Goal: Find specific page/section: Find specific page/section

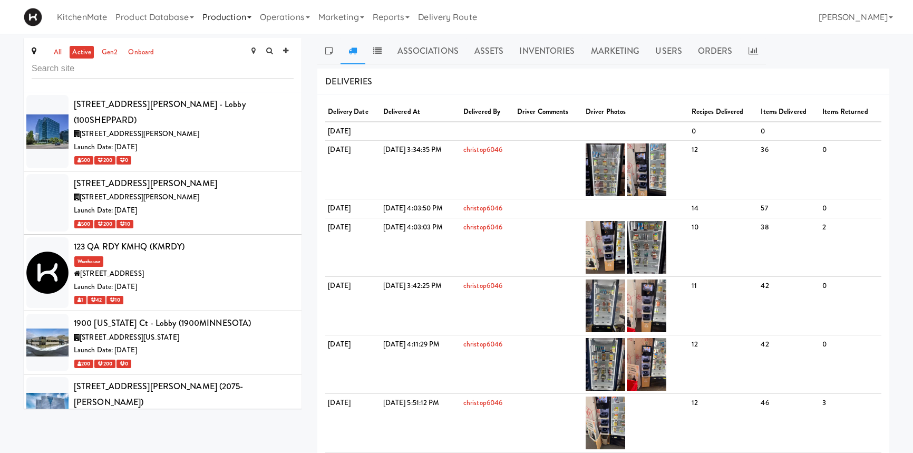
click at [300, 19] on link "Operations" at bounding box center [285, 17] width 58 height 34
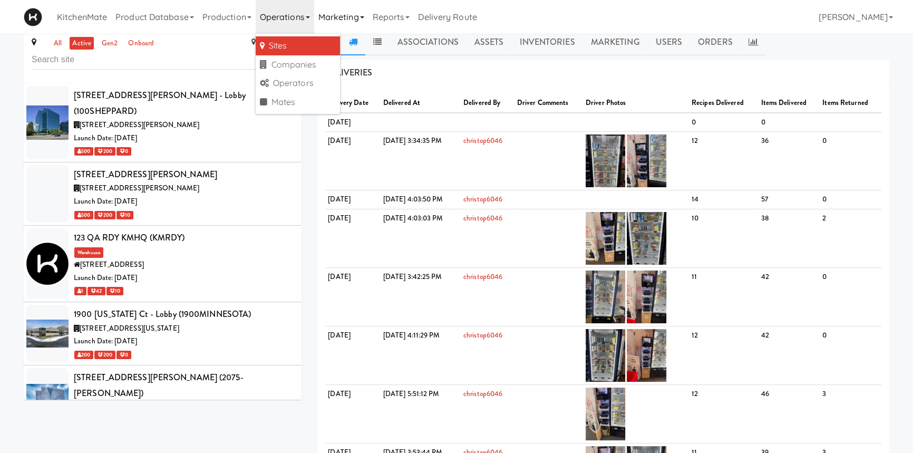
scroll to position [4937, 0]
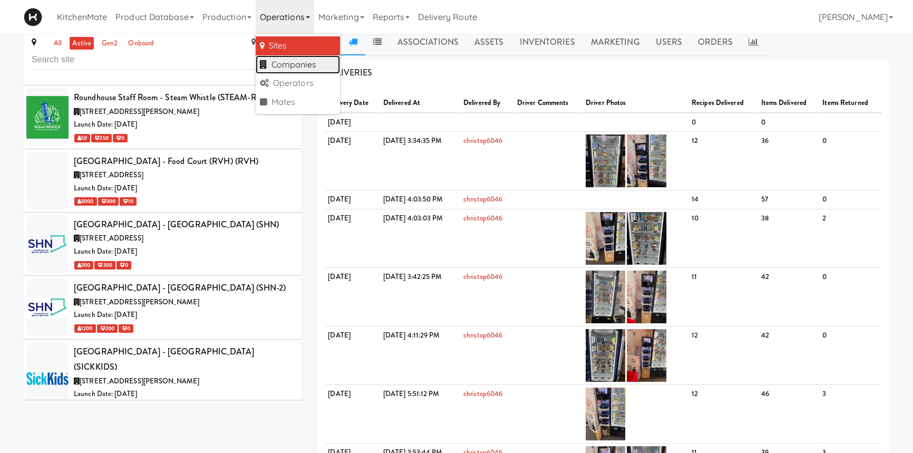
click at [321, 63] on link "Companies" at bounding box center [298, 64] width 84 height 19
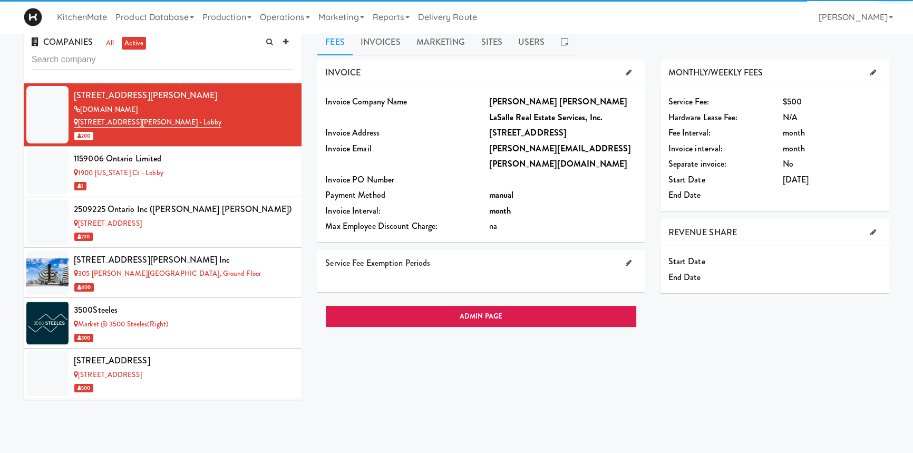
click at [199, 57] on input "text" at bounding box center [163, 59] width 262 height 19
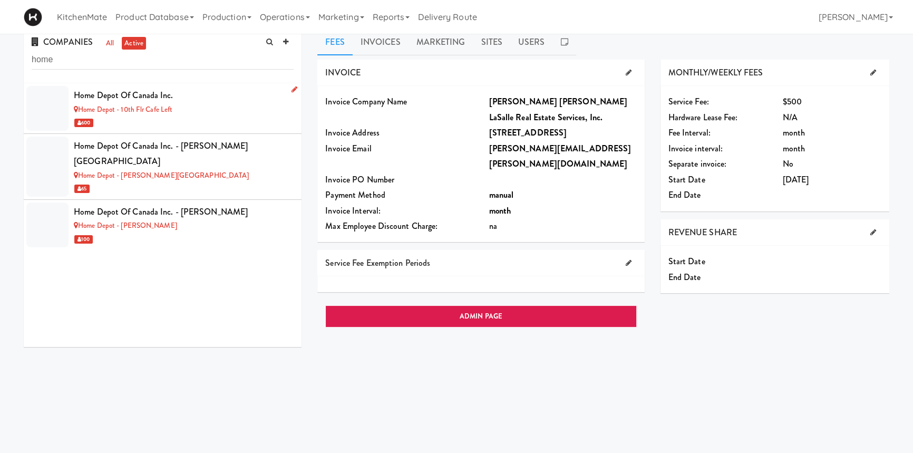
type input "home"
click at [171, 110] on link "Home Depot - 10th Flr Cafe Left" at bounding box center [123, 109] width 99 height 10
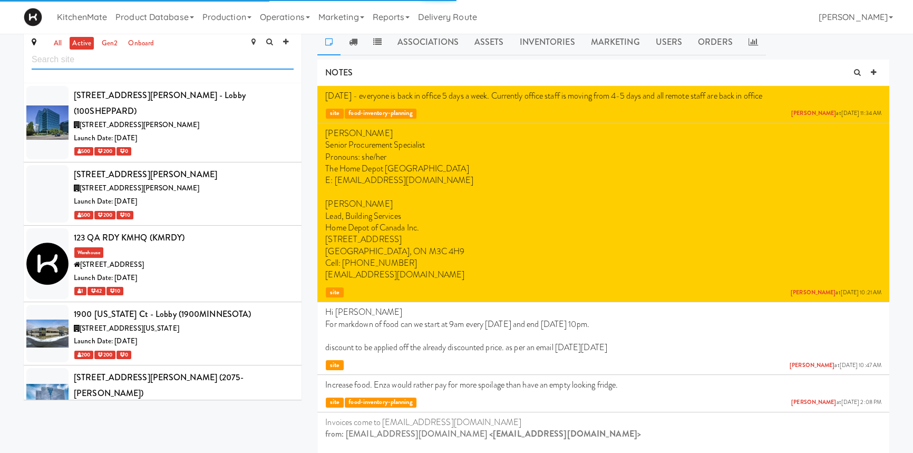
scroll to position [2367, 0]
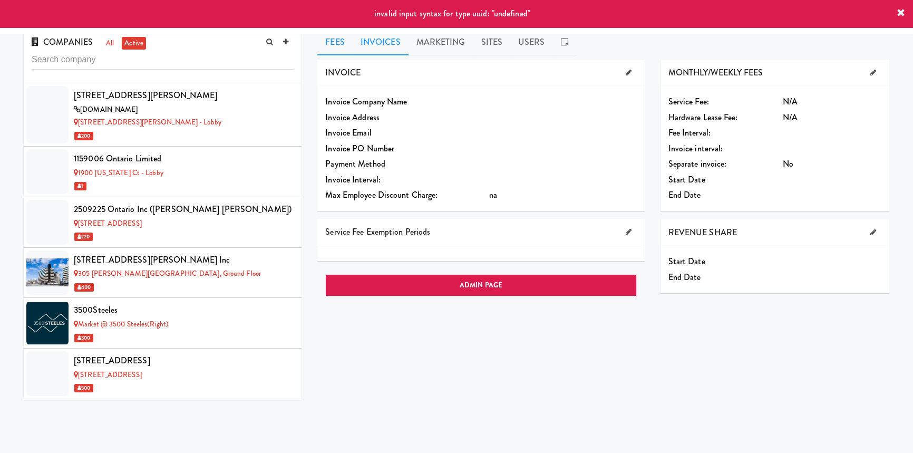
click at [389, 50] on link "Invoices" at bounding box center [381, 42] width 56 height 26
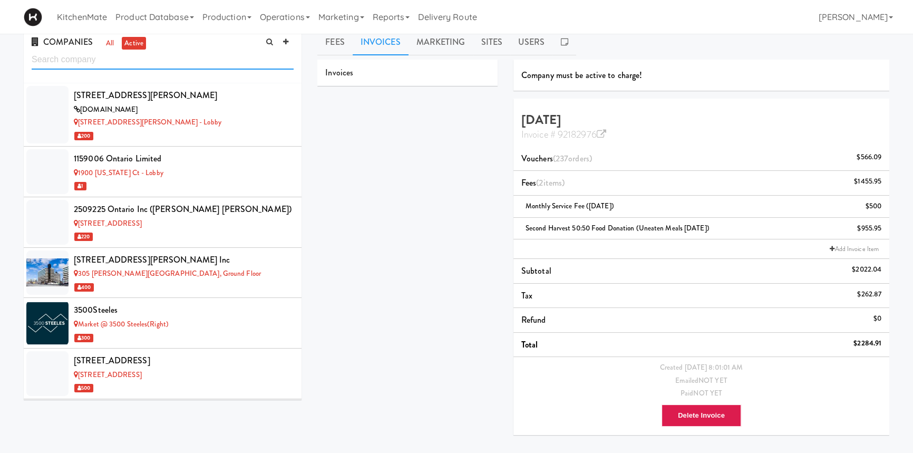
click at [185, 63] on input "text" at bounding box center [163, 59] width 262 height 19
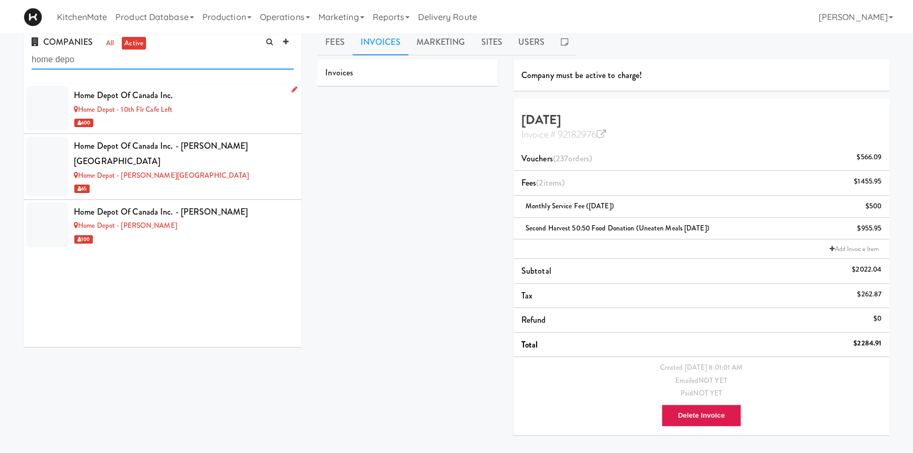
type input "home depo"
click at [113, 110] on link "Home Depot - 10th Flr Cafe Left" at bounding box center [123, 109] width 99 height 10
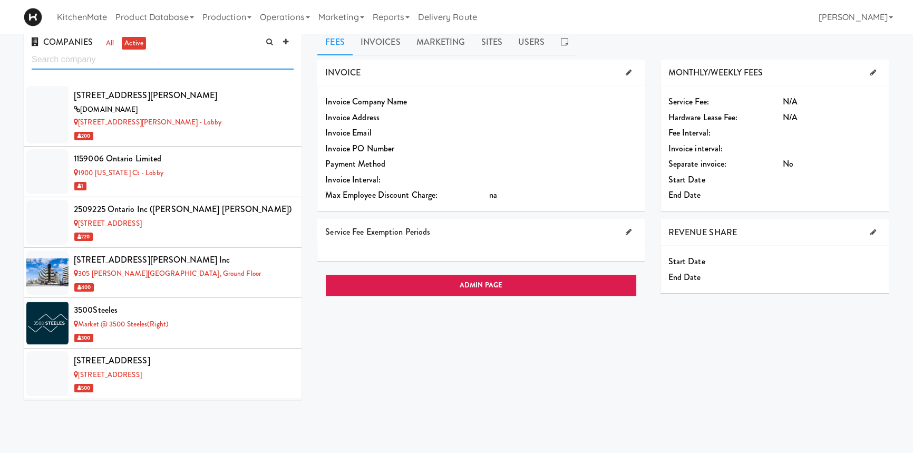
click at [202, 62] on input "text" at bounding box center [163, 59] width 262 height 19
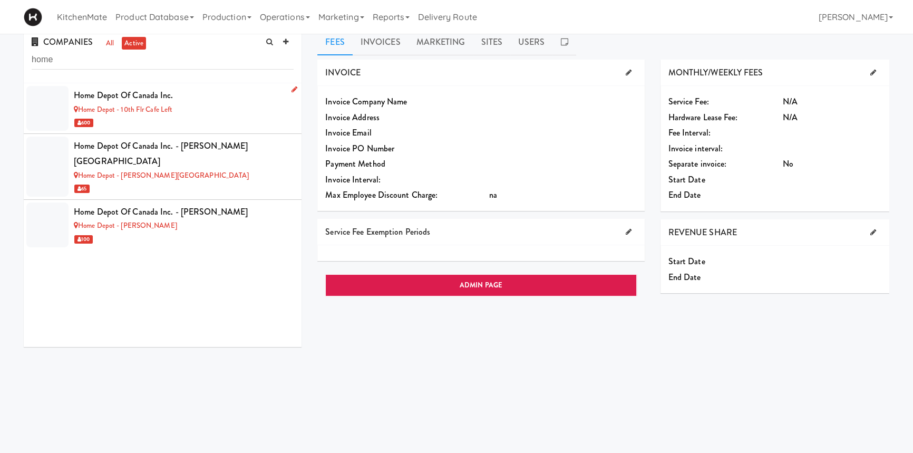
click at [149, 97] on div "Home Depot of Canada Inc." at bounding box center [184, 95] width 220 height 16
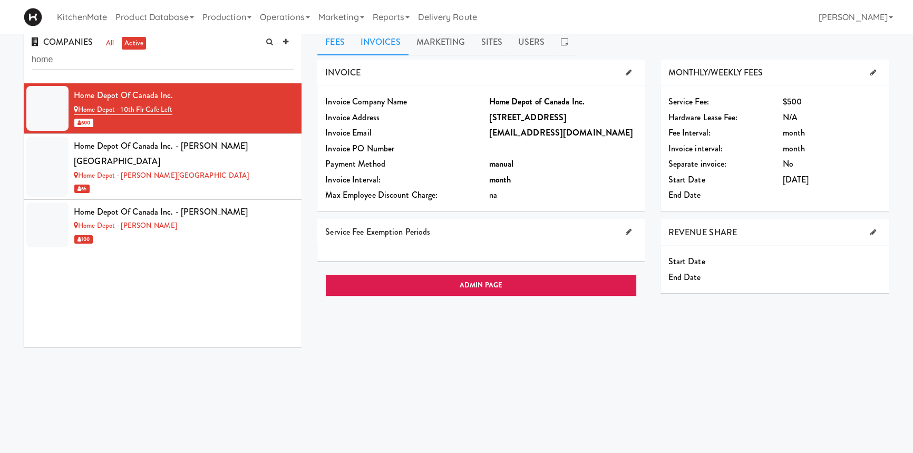
click at [392, 44] on link "Invoices" at bounding box center [381, 42] width 56 height 26
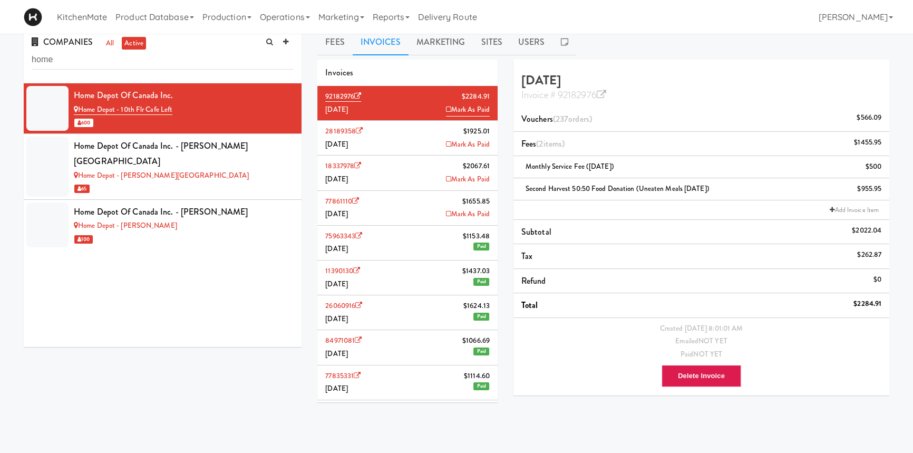
click at [609, 120] on li "Vouchers (237 orders ) $566.09" at bounding box center [701, 119] width 376 height 25
click at [866, 110] on li "Vouchers (237 orders ) $566.09" at bounding box center [701, 119] width 376 height 25
click at [571, 121] on ng-pluralize "orders" at bounding box center [578, 119] width 21 height 12
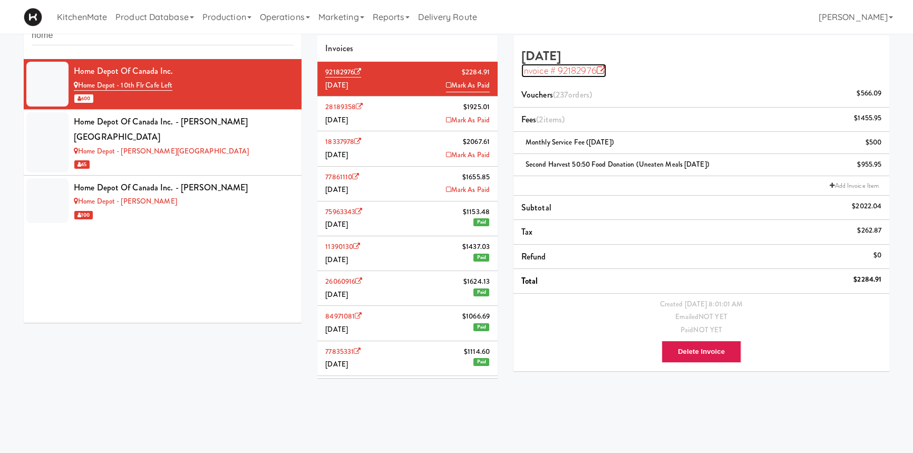
click at [600, 69] on icon at bounding box center [601, 70] width 9 height 9
click at [159, 145] on div "Home Depot - [PERSON_NAME][GEOGRAPHIC_DATA]" at bounding box center [184, 151] width 220 height 13
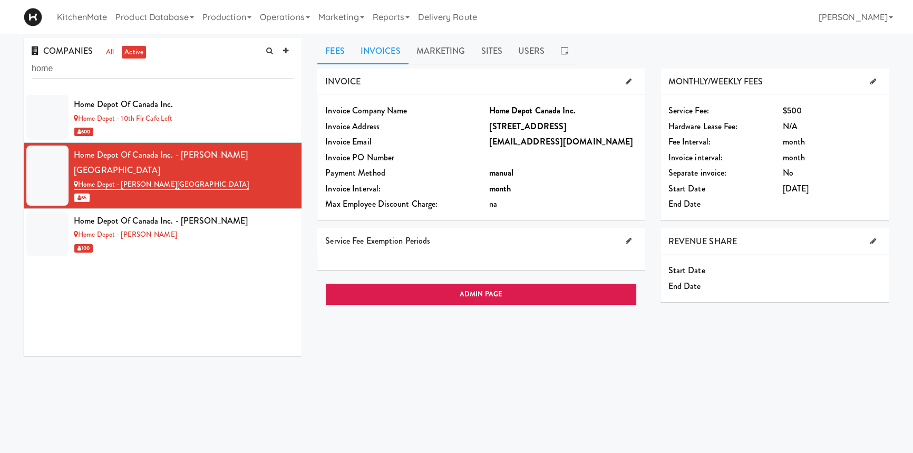
click at [369, 55] on link "Invoices" at bounding box center [381, 51] width 56 height 26
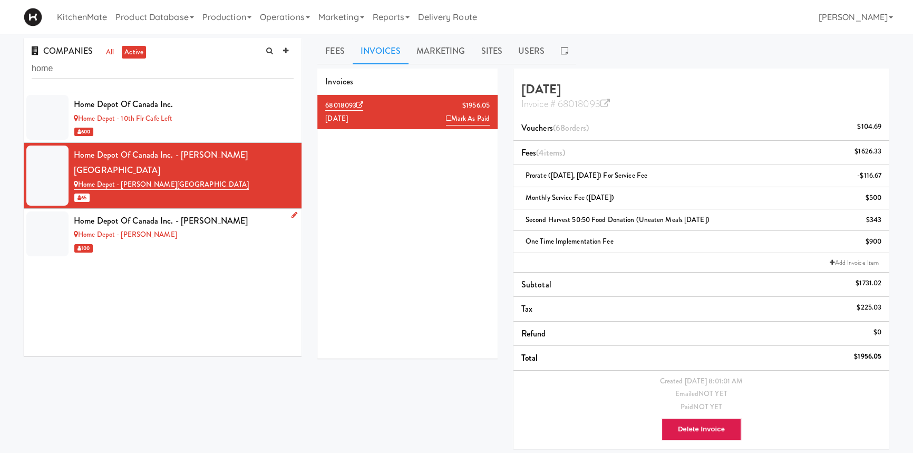
click at [239, 213] on div "Home Depot of Canada Inc. - [PERSON_NAME]" at bounding box center [184, 221] width 220 height 16
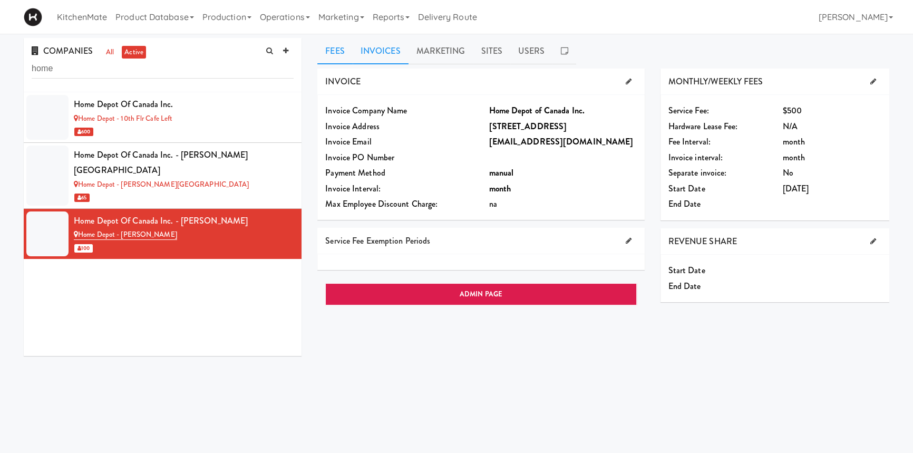
click at [404, 50] on link "Invoices" at bounding box center [381, 51] width 56 height 26
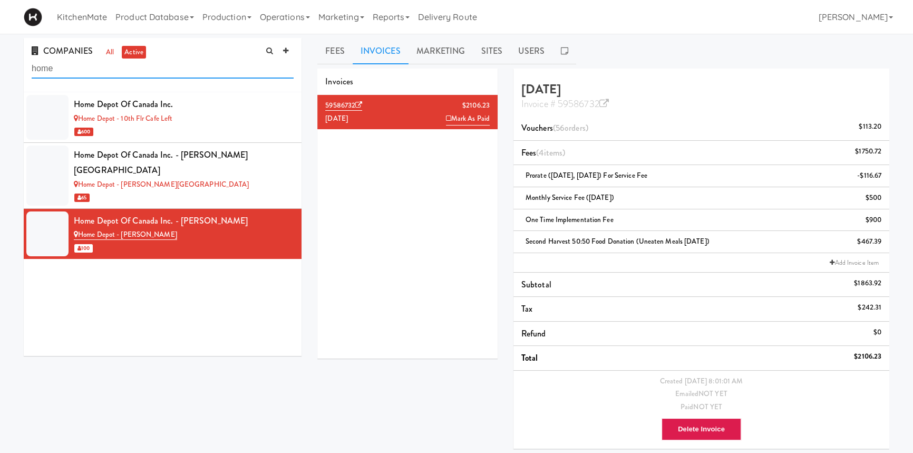
click at [99, 71] on input "home" at bounding box center [163, 68] width 262 height 19
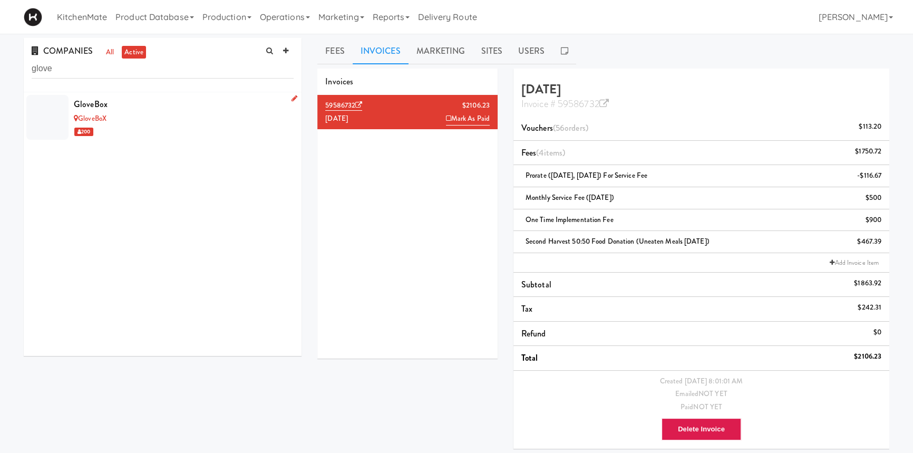
click at [115, 109] on div "GloveBox" at bounding box center [184, 104] width 220 height 16
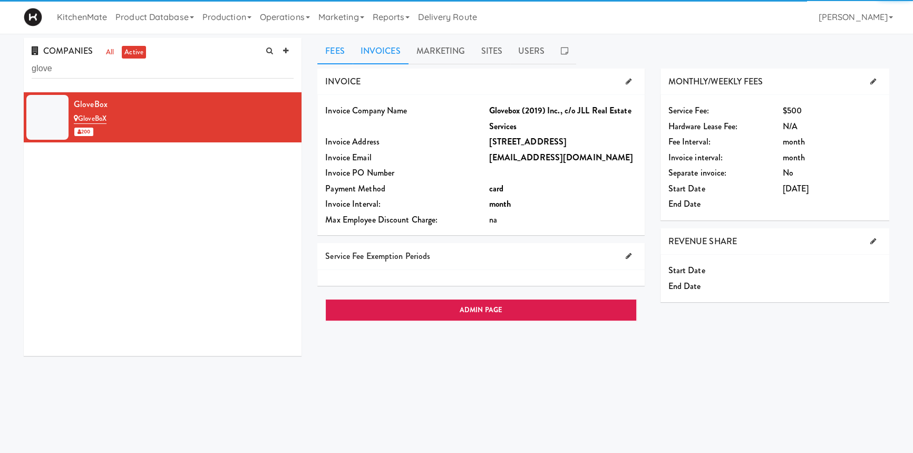
click at [376, 47] on link "Invoices" at bounding box center [381, 51] width 56 height 26
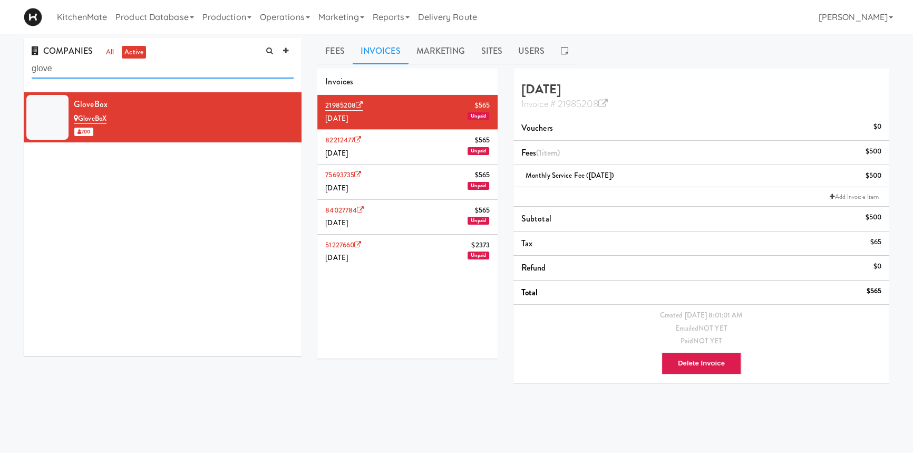
click at [90, 71] on input "glove" at bounding box center [163, 68] width 262 height 19
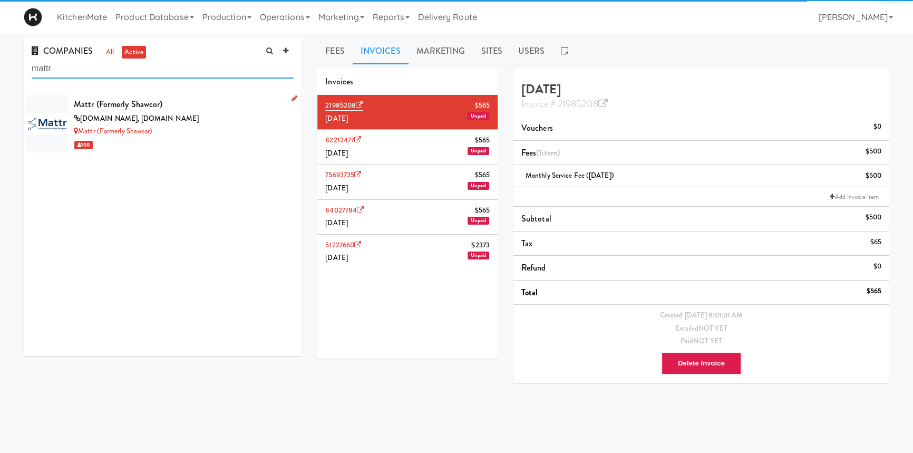
type input "mattr"
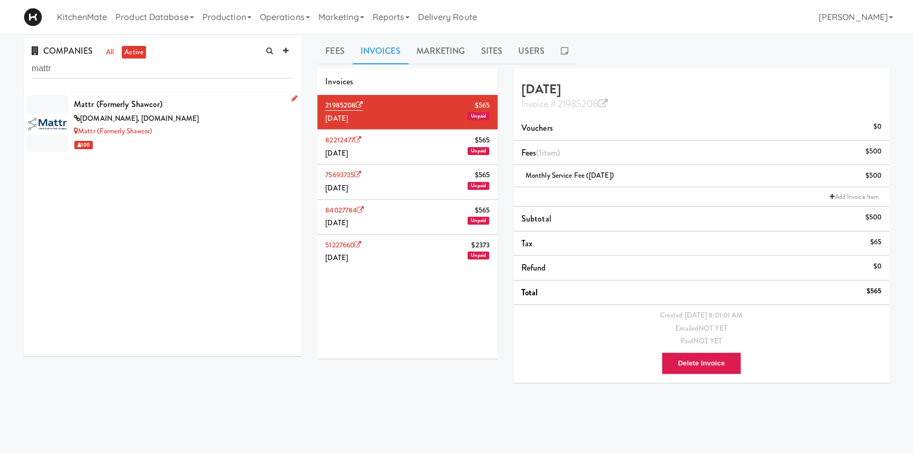
click at [112, 107] on div "Mattr (formerly Shawcor)" at bounding box center [184, 104] width 220 height 16
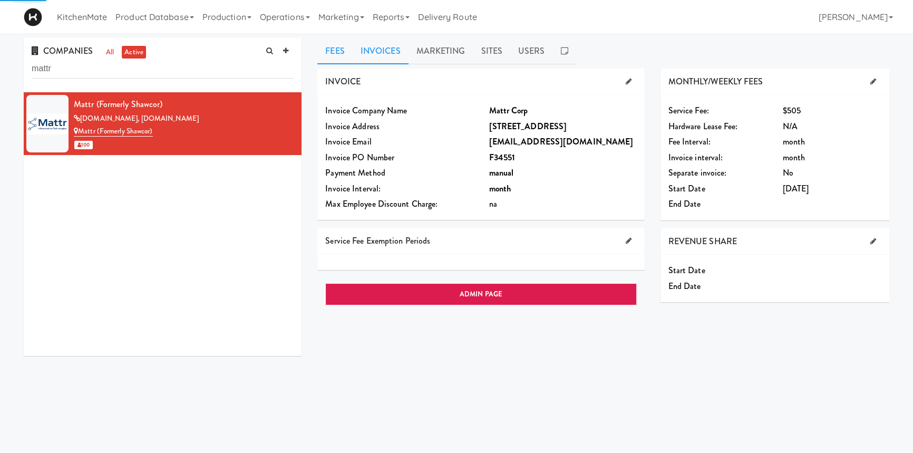
click at [384, 57] on link "Invoices" at bounding box center [381, 51] width 56 height 26
